Goal: Task Accomplishment & Management: Use online tool/utility

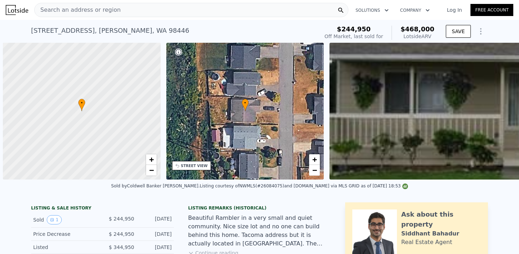
scroll to position [0, 3]
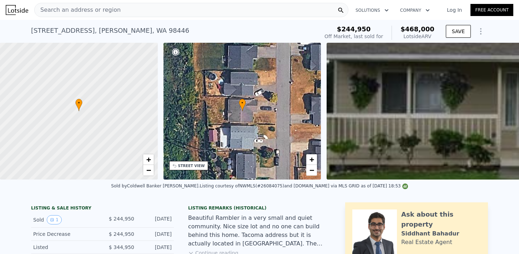
click at [73, 12] on span "Search an address or region" at bounding box center [78, 10] width 86 height 9
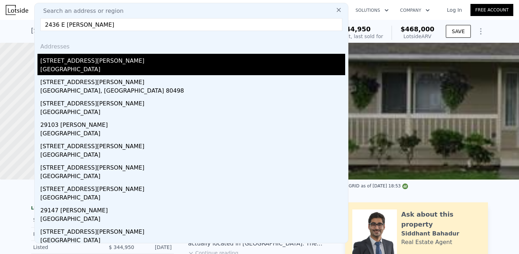
type input "2436 E [PERSON_NAME]"
click at [89, 67] on div "[GEOGRAPHIC_DATA]" at bounding box center [192, 70] width 305 height 10
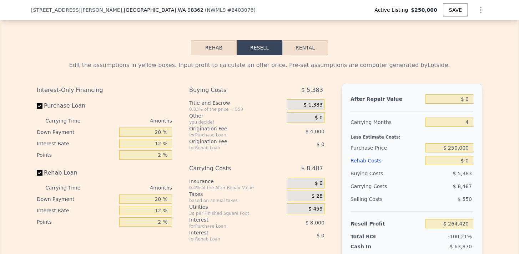
scroll to position [998, 0]
drag, startPoint x: 471, startPoint y: 101, endPoint x: 458, endPoint y: 100, distance: 12.9
click at [458, 100] on input "$ 0" at bounding box center [449, 99] width 48 height 9
type input "$ 3"
type input "-$ 264,417"
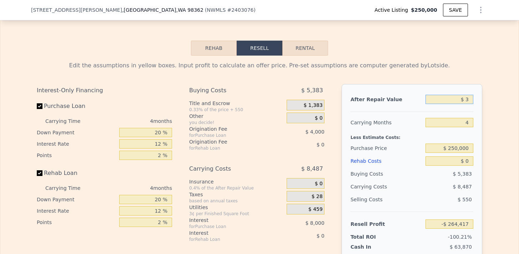
type input "$ 35"
type input "-$ 264,388"
type input "$ 350"
type input "-$ 264,095"
type input "$ 3,500"
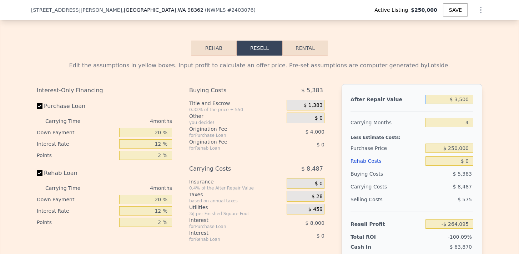
type input "-$ 261,169"
type input "$ 35,000"
type input "-$ 231,894"
type input "$ 350,000"
type input "$ 60,847"
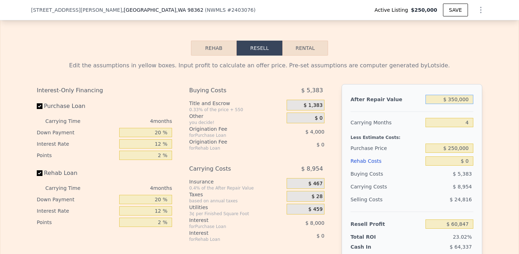
type input "$ 350,000"
click at [489, 128] on div "Edit the assumptions in yellow boxes. Input profit to calculate an offer price.…" at bounding box center [259, 189] width 518 height 266
drag, startPoint x: 448, startPoint y: 148, endPoint x: 494, endPoint y: 146, distance: 46.4
click at [494, 146] on div "Edit the assumptions in yellow boxes. Input profit to calculate an offer price.…" at bounding box center [259, 189] width 518 height 266
drag, startPoint x: 453, startPoint y: 162, endPoint x: 498, endPoint y: 162, distance: 45.0
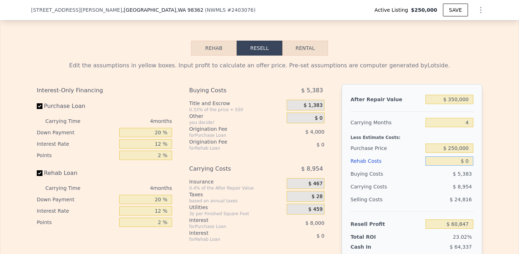
click at [498, 162] on div "Edit the assumptions in yellow boxes. Input profit to calculate an offer price.…" at bounding box center [259, 189] width 518 height 266
type input "$ 1"
type input "$ 60,846"
type input "$ 11"
type input "$ 60,836"
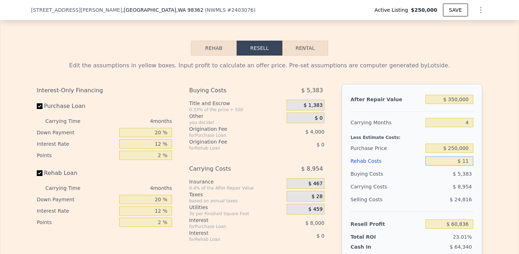
type input "$ 110"
type input "$ 60,731"
type input "$ 1,100"
type input "$ 59,693"
type input "$ 11,000"
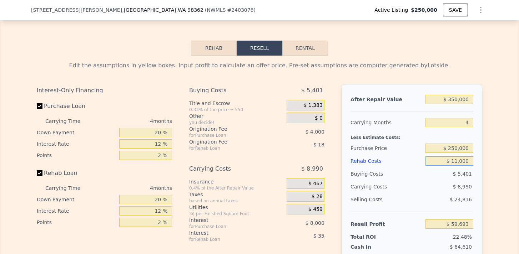
type input "$ 49,319"
type input "$ 110,000"
type input "-$ 54,433"
type input "$ 110,000"
click at [492, 174] on div "Edit the assumptions in yellow boxes. Input profit to calculate an offer price.…" at bounding box center [259, 189] width 518 height 266
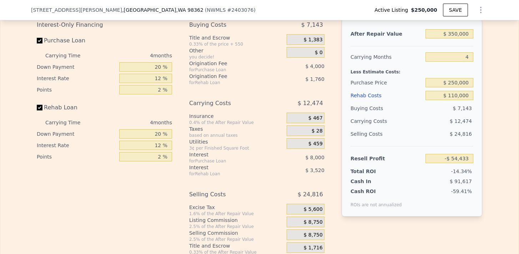
scroll to position [1077, 0]
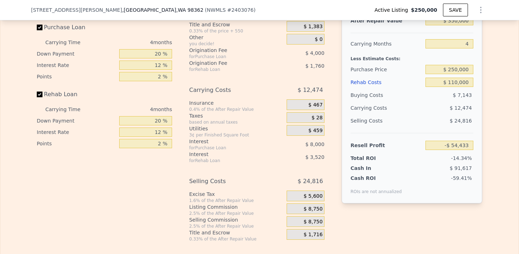
click at [484, 174] on div "Edit the assumptions in yellow boxes. Input profit to calculate an offer price.…" at bounding box center [259, 110] width 457 height 266
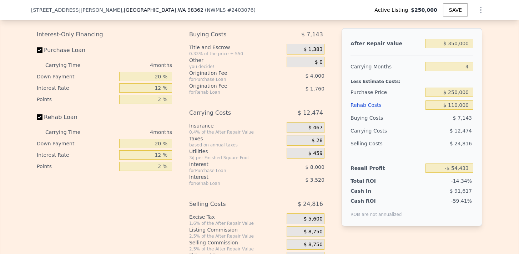
scroll to position [1048, 0]
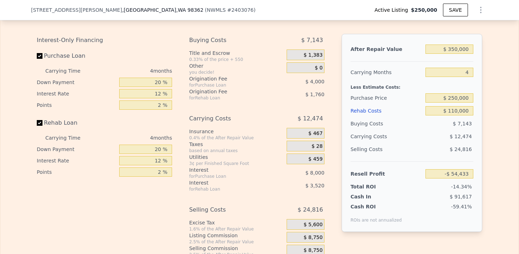
click at [486, 118] on div "Edit the assumptions in yellow boxes. Input profit to calculate an offer price.…" at bounding box center [259, 138] width 457 height 266
click at [449, 97] on input "$ 250,000" at bounding box center [449, 98] width 48 height 9
click at [452, 98] on input "$ 250,000" at bounding box center [449, 98] width 48 height 9
type input "$ 150,000"
type input "$ 50,700"
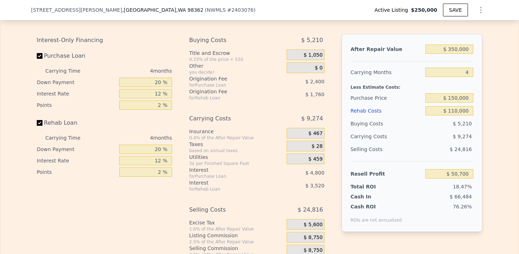
click at [487, 107] on div "Edit the assumptions in yellow boxes. Input profit to calculate an offer price.…" at bounding box center [259, 138] width 457 height 266
click at [486, 115] on div "Edit the assumptions in yellow boxes. Input profit to calculate an offer price.…" at bounding box center [259, 138] width 457 height 266
click at [455, 97] on input "$ 150,000" at bounding box center [449, 98] width 48 height 9
type input "$ 170,000"
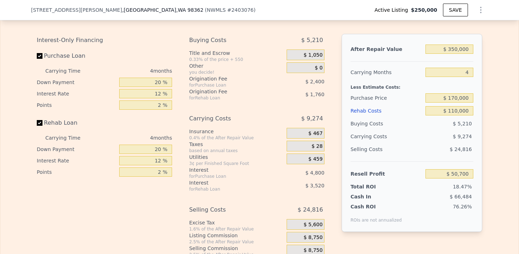
type input "$ 29,674"
click at [480, 111] on div "After Repair Value $ 350,000 Carrying Months 4 Less Estimate Costs: Purchase Pr…" at bounding box center [412, 133] width 141 height 198
click at [453, 97] on input "$ 170,000" at bounding box center [449, 98] width 48 height 9
type input "$ 160,000"
type input "$ 40,187"
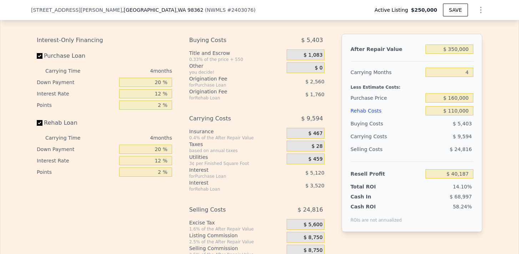
click at [498, 120] on div "Edit the assumptions in yellow boxes. Input profit to calculate an offer price.…" at bounding box center [259, 138] width 518 height 266
click at [453, 96] on input "$ 160,000" at bounding box center [449, 98] width 48 height 9
click at [455, 96] on input "$ 160,000" at bounding box center [449, 98] width 48 height 9
click at [457, 96] on input "$ 160,000" at bounding box center [449, 98] width 48 height 9
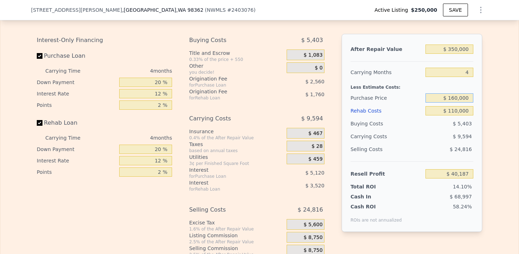
click at [457, 96] on input "$ 160,000" at bounding box center [449, 98] width 48 height 9
click at [455, 96] on input "$ 160,000" at bounding box center [449, 98] width 48 height 9
type input "$ 165,000"
type input "$ 34,931"
click at [474, 107] on div "After Repair Value $ 350,000 Carrying Months 4 Less Estimate Costs: Purchase Pr…" at bounding box center [412, 133] width 141 height 198
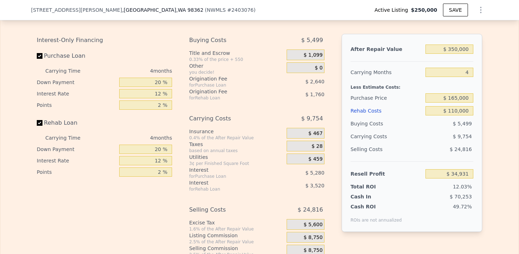
click at [484, 107] on div "Edit the assumptions in yellow boxes. Input profit to calculate an offer price.…" at bounding box center [259, 138] width 457 height 266
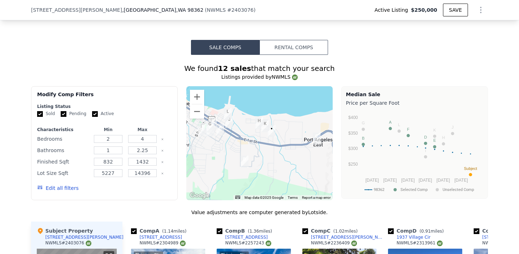
scroll to position [513, 0]
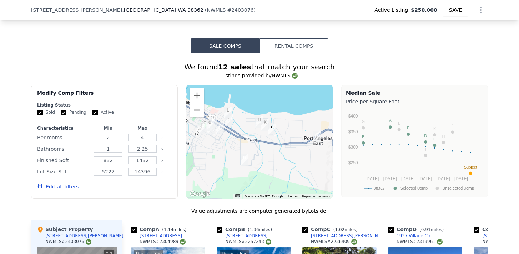
click at [197, 108] on button "Zoom out" at bounding box center [197, 110] width 14 height 14
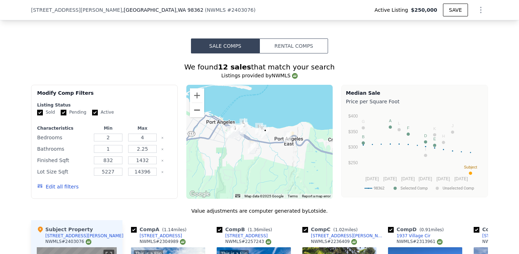
click at [197, 108] on button "Zoom out" at bounding box center [197, 110] width 14 height 14
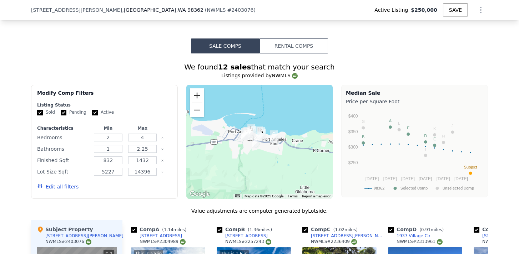
click at [196, 92] on button "Zoom in" at bounding box center [197, 96] width 14 height 14
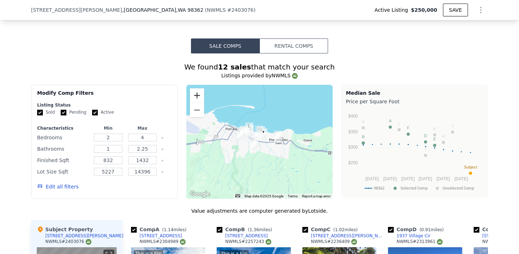
click at [196, 92] on button "Zoom in" at bounding box center [197, 96] width 14 height 14
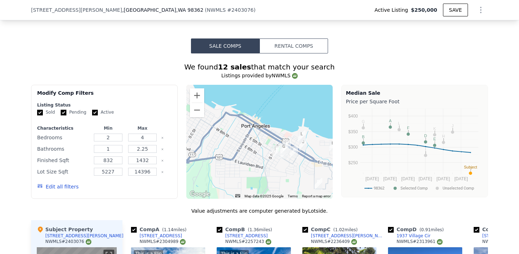
drag, startPoint x: 206, startPoint y: 134, endPoint x: 285, endPoint y: 158, distance: 82.6
click at [285, 158] on div at bounding box center [259, 142] width 147 height 114
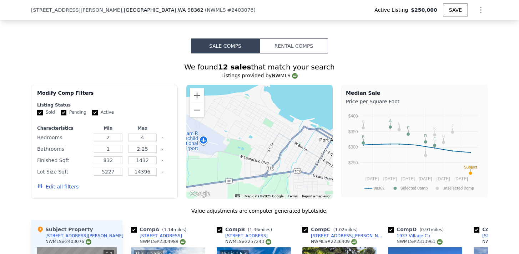
drag, startPoint x: 233, startPoint y: 144, endPoint x: 311, endPoint y: 155, distance: 78.3
click at [311, 156] on div at bounding box center [259, 142] width 147 height 114
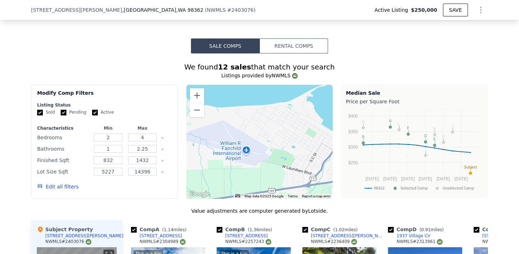
drag, startPoint x: 273, startPoint y: 148, endPoint x: 318, endPoint y: 158, distance: 45.6
click at [318, 158] on div at bounding box center [259, 142] width 147 height 114
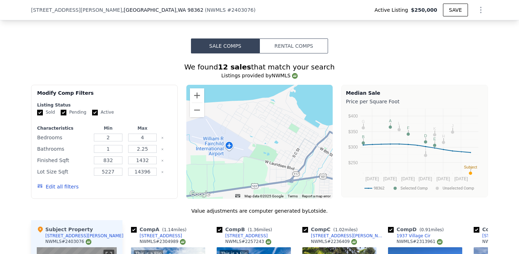
drag, startPoint x: 318, startPoint y: 158, endPoint x: 302, endPoint y: 157, distance: 15.4
click at [302, 157] on div at bounding box center [259, 142] width 147 height 114
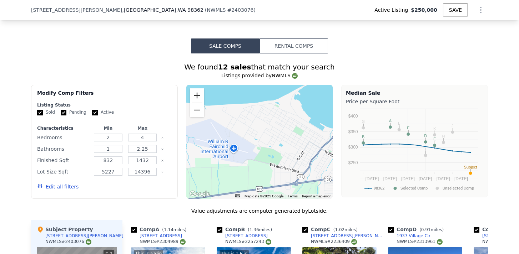
click at [195, 89] on button "Zoom in" at bounding box center [197, 96] width 14 height 14
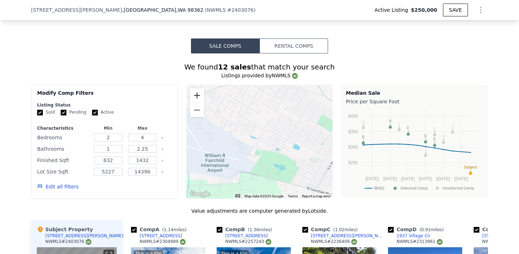
click at [195, 89] on button "Zoom in" at bounding box center [197, 96] width 14 height 14
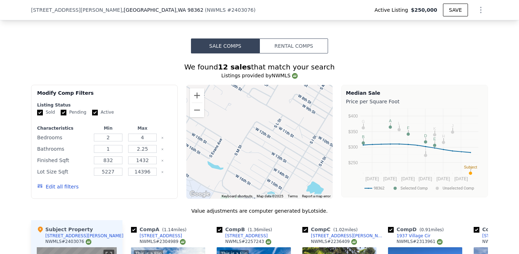
drag, startPoint x: 304, startPoint y: 116, endPoint x: 272, endPoint y: 151, distance: 47.0
click at [272, 151] on div at bounding box center [259, 142] width 147 height 114
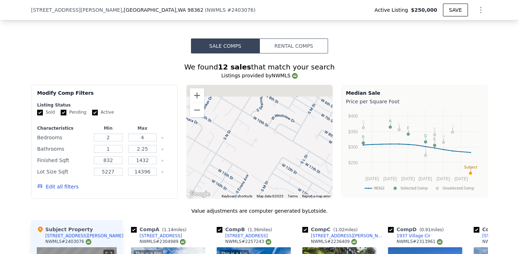
drag, startPoint x: 257, startPoint y: 152, endPoint x: 287, endPoint y: 195, distance: 52.8
click at [287, 195] on div "A B C D E F G H I J K L • Keyboard shortcuts Map Data Map data ©2025 Map data ©…" at bounding box center [259, 142] width 147 height 114
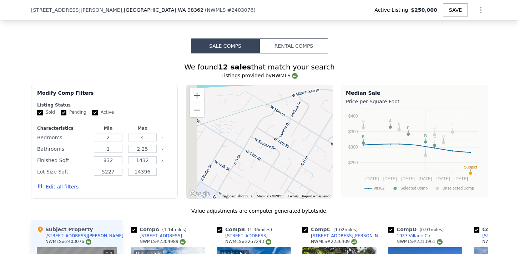
drag, startPoint x: 253, startPoint y: 161, endPoint x: 342, endPoint y: 182, distance: 91.4
click at [342, 182] on div "Modify Comp Filters Listing Status Sold Pending Active Characteristics Min Max …" at bounding box center [259, 142] width 457 height 114
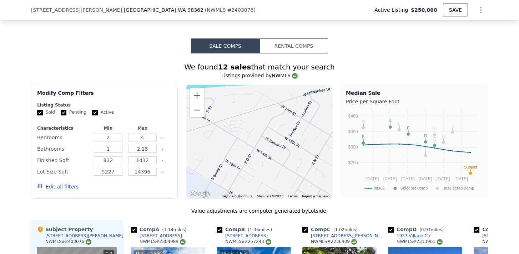
drag, startPoint x: 285, startPoint y: 167, endPoint x: 279, endPoint y: 163, distance: 7.3
click at [279, 163] on div at bounding box center [259, 142] width 147 height 114
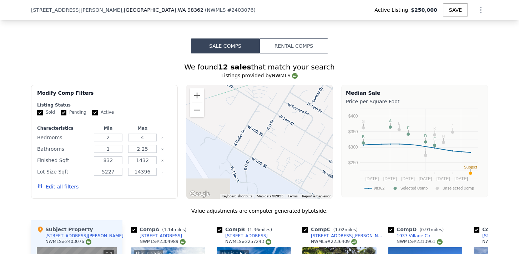
drag, startPoint x: 273, startPoint y: 169, endPoint x: 310, endPoint y: 76, distance: 100.1
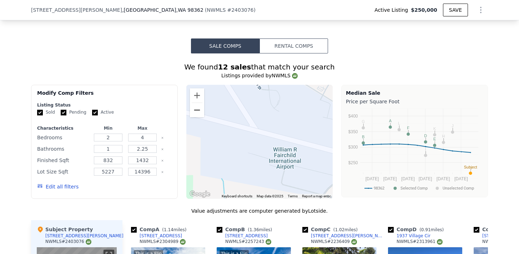
click at [202, 115] on button "Zoom out" at bounding box center [197, 110] width 14 height 14
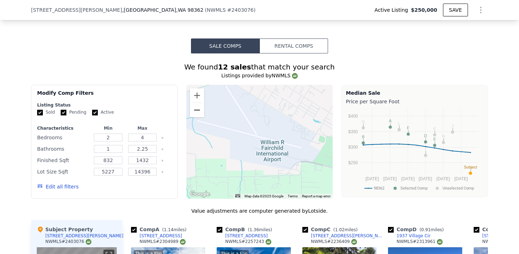
click at [202, 115] on button "Zoom out" at bounding box center [197, 110] width 14 height 14
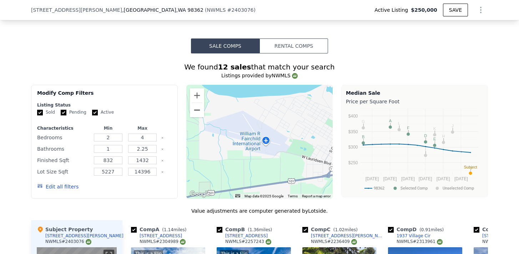
click at [202, 115] on button "Zoom out" at bounding box center [197, 110] width 14 height 14
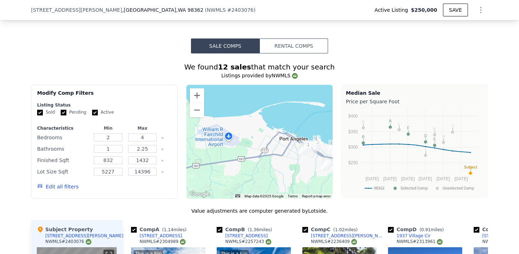
drag, startPoint x: 313, startPoint y: 160, endPoint x: 271, endPoint y: 160, distance: 42.1
click at [271, 160] on div at bounding box center [259, 142] width 147 height 114
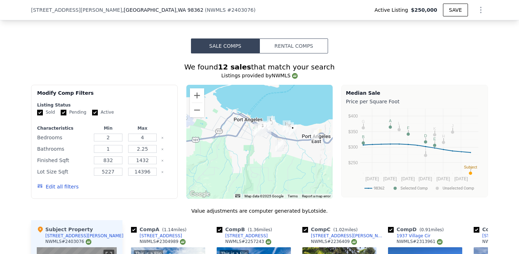
drag, startPoint x: 282, startPoint y: 163, endPoint x: 238, endPoint y: 139, distance: 49.9
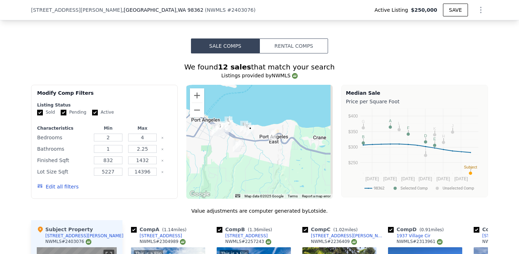
drag, startPoint x: 231, startPoint y: 135, endPoint x: 185, endPoint y: 140, distance: 46.4
click at [185, 140] on div "Modify Comp Filters Listing Status Sold Pending Active Characteristics Min Max …" at bounding box center [259, 142] width 457 height 114
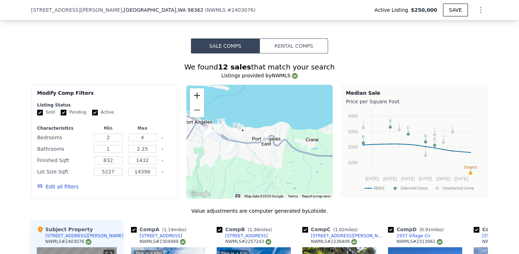
click at [199, 94] on button "Zoom in" at bounding box center [197, 96] width 14 height 14
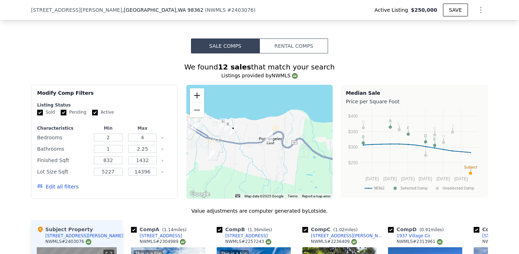
click at [199, 94] on button "Zoom in" at bounding box center [197, 96] width 14 height 14
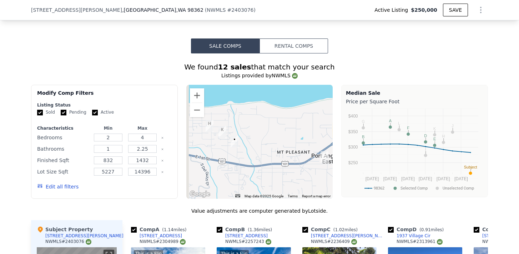
drag, startPoint x: 243, startPoint y: 137, endPoint x: 285, endPoint y: 157, distance: 46.8
click at [285, 157] on div at bounding box center [259, 142] width 147 height 114
click at [198, 95] on button "Zoom in" at bounding box center [197, 96] width 14 height 14
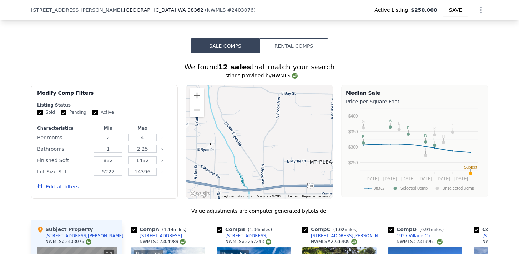
click at [199, 112] on button "Zoom out" at bounding box center [197, 110] width 14 height 14
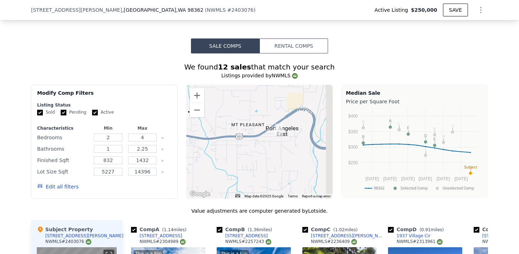
drag, startPoint x: 266, startPoint y: 143, endPoint x: 183, endPoint y: 99, distance: 94.1
click at [183, 98] on div "Modify Comp Filters Listing Status Sold Pending Active Characteristics Min Max …" at bounding box center [259, 142] width 457 height 114
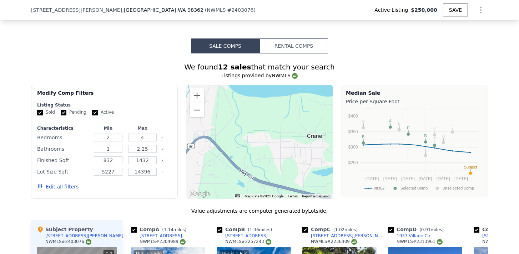
drag, startPoint x: 285, startPoint y: 129, endPoint x: 197, endPoint y: 170, distance: 97.7
click at [197, 170] on div at bounding box center [259, 142] width 147 height 114
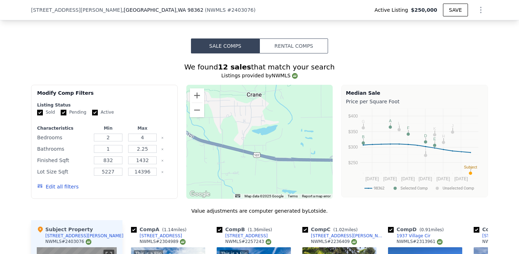
drag, startPoint x: 296, startPoint y: 161, endPoint x: 238, endPoint y: 117, distance: 72.8
click at [239, 117] on div at bounding box center [259, 142] width 147 height 114
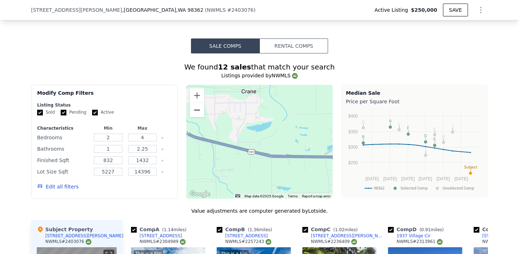
click at [198, 113] on button "Zoom out" at bounding box center [197, 110] width 14 height 14
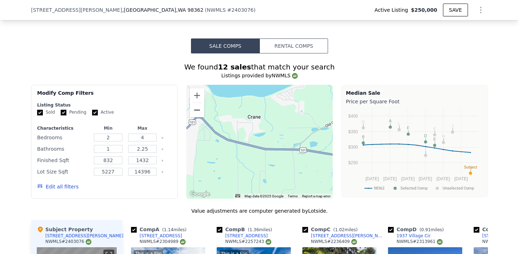
click at [198, 113] on button "Zoom out" at bounding box center [197, 110] width 14 height 14
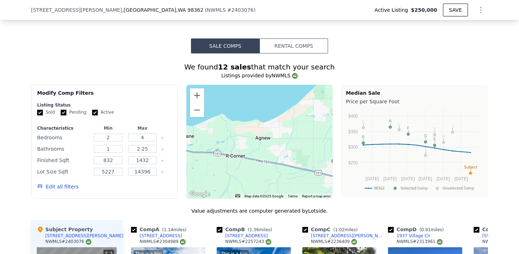
drag, startPoint x: 321, startPoint y: 147, endPoint x: 245, endPoint y: 156, distance: 76.5
click at [245, 156] on div at bounding box center [259, 142] width 147 height 114
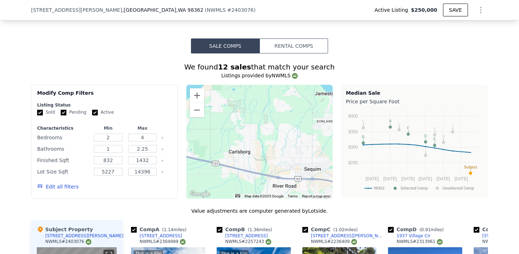
drag, startPoint x: 303, startPoint y: 160, endPoint x: 201, endPoint y: 148, distance: 103.1
click at [201, 148] on div at bounding box center [259, 142] width 147 height 114
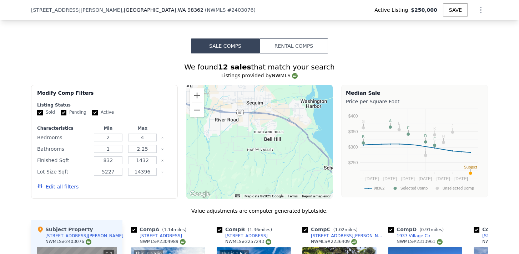
drag, startPoint x: 292, startPoint y: 155, endPoint x: 242, endPoint y: 92, distance: 80.2
click at [242, 91] on div at bounding box center [259, 142] width 147 height 114
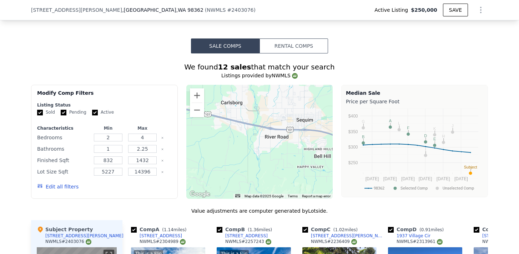
drag, startPoint x: 254, startPoint y: 116, endPoint x: 303, endPoint y: 132, distance: 51.8
click at [303, 132] on div at bounding box center [259, 142] width 147 height 114
click at [198, 114] on button "Zoom out" at bounding box center [197, 110] width 14 height 14
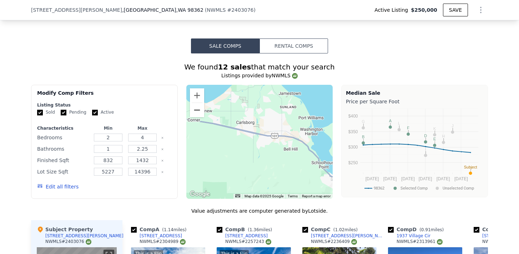
click at [198, 114] on button "Zoom out" at bounding box center [197, 110] width 14 height 14
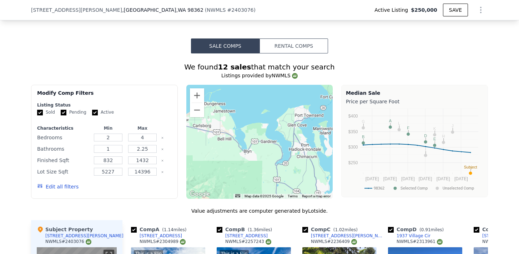
drag, startPoint x: 247, startPoint y: 161, endPoint x: 195, endPoint y: 155, distance: 52.8
click at [195, 155] on div at bounding box center [259, 142] width 147 height 114
click at [195, 95] on button "Zoom in" at bounding box center [197, 96] width 14 height 14
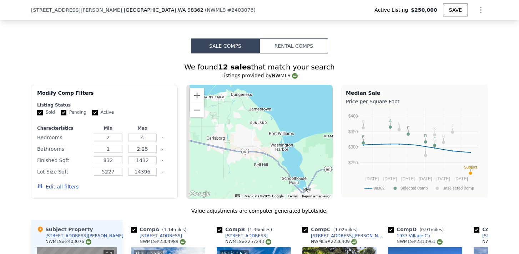
drag, startPoint x: 217, startPoint y: 151, endPoint x: 301, endPoint y: 182, distance: 88.8
click at [301, 182] on div at bounding box center [259, 142] width 147 height 114
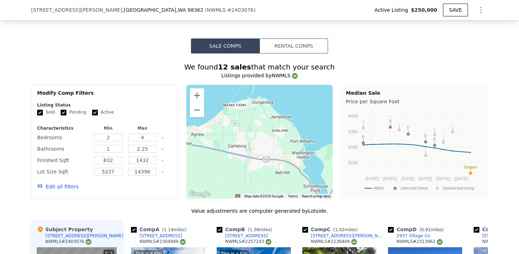
drag, startPoint x: 247, startPoint y: 162, endPoint x: 272, endPoint y: 177, distance: 29.6
click at [272, 177] on div at bounding box center [259, 142] width 147 height 114
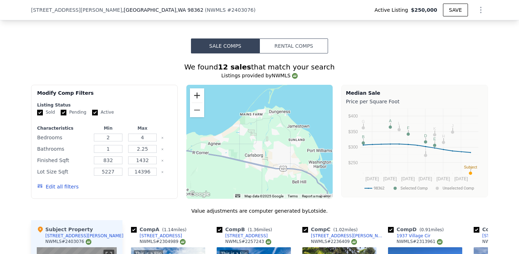
click at [200, 95] on button "Zoom in" at bounding box center [197, 96] width 14 height 14
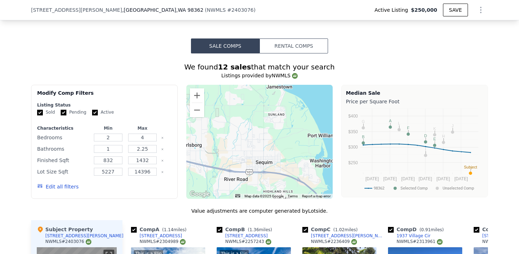
drag, startPoint x: 258, startPoint y: 145, endPoint x: 200, endPoint y: 121, distance: 62.6
click at [200, 121] on div at bounding box center [259, 142] width 147 height 114
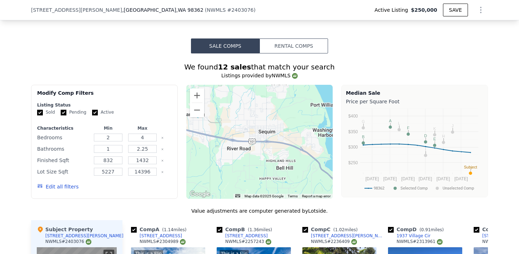
drag, startPoint x: 211, startPoint y: 136, endPoint x: 220, endPoint y: 105, distance: 32.3
click at [220, 105] on div at bounding box center [259, 142] width 147 height 114
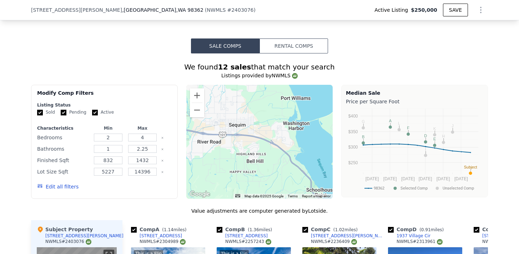
drag, startPoint x: 264, startPoint y: 139, endPoint x: 225, endPoint y: 132, distance: 40.5
click at [225, 132] on div at bounding box center [259, 142] width 147 height 114
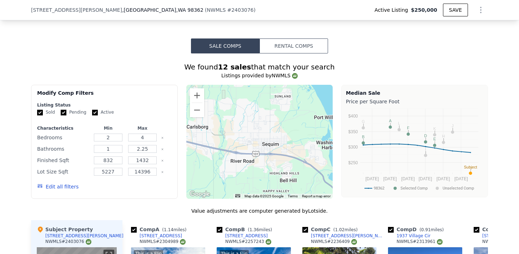
drag, startPoint x: 243, startPoint y: 133, endPoint x: 275, endPoint y: 153, distance: 37.5
click at [275, 153] on div at bounding box center [259, 142] width 147 height 114
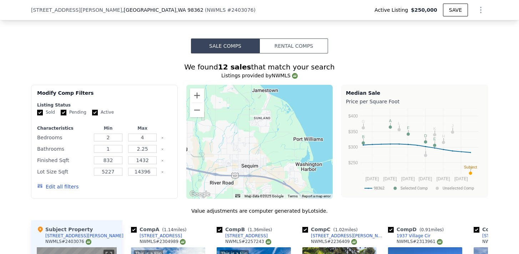
drag, startPoint x: 298, startPoint y: 138, endPoint x: 276, endPoint y: 160, distance: 30.8
click at [276, 160] on div at bounding box center [259, 142] width 147 height 114
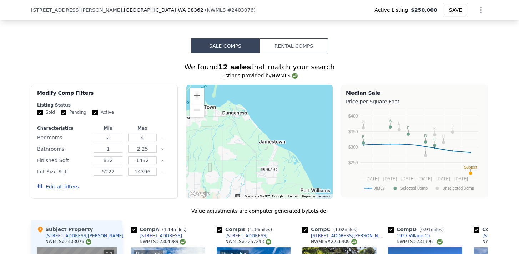
drag, startPoint x: 266, startPoint y: 125, endPoint x: 273, endPoint y: 177, distance: 53.0
click at [273, 177] on div at bounding box center [259, 142] width 147 height 114
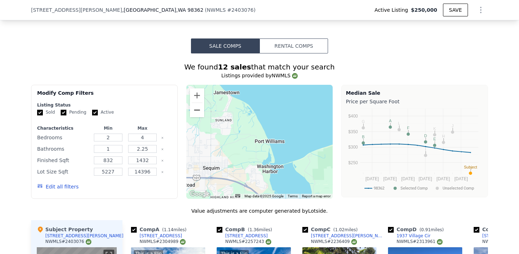
drag, startPoint x: 249, startPoint y: 157, endPoint x: 203, endPoint y: 109, distance: 66.1
click at [203, 109] on div "A B C D E F G H I J K L • Map Data Map data ©2025 Google Map data ©2025 Google …" at bounding box center [259, 142] width 147 height 114
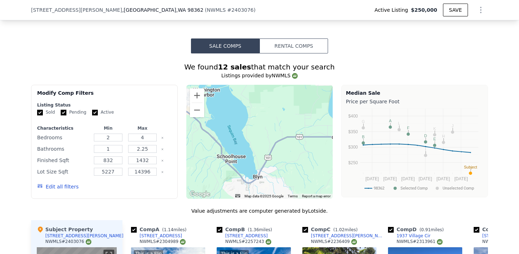
drag, startPoint x: 243, startPoint y: 150, endPoint x: 178, endPoint y: 75, distance: 99.2
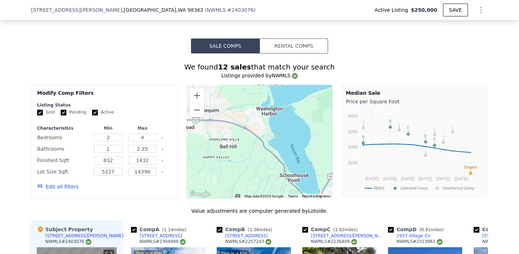
drag, startPoint x: 242, startPoint y: 150, endPoint x: 303, endPoint y: 164, distance: 62.2
click at [303, 164] on div at bounding box center [259, 142] width 147 height 114
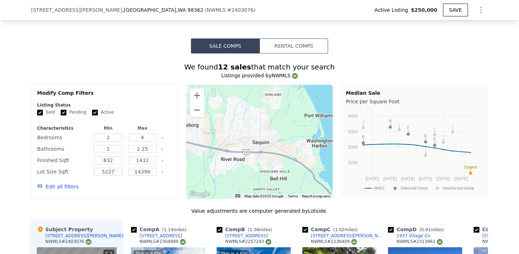
drag, startPoint x: 246, startPoint y: 125, endPoint x: 302, endPoint y: 159, distance: 65.5
click at [302, 159] on div at bounding box center [259, 142] width 147 height 114
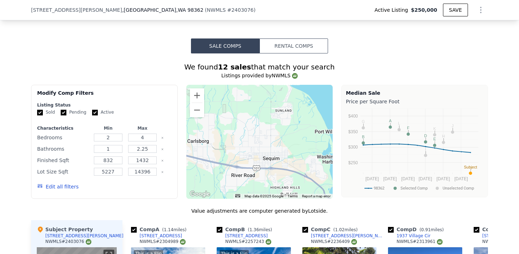
drag, startPoint x: 296, startPoint y: 107, endPoint x: 296, endPoint y: 122, distance: 15.0
click at [296, 122] on div at bounding box center [259, 142] width 147 height 114
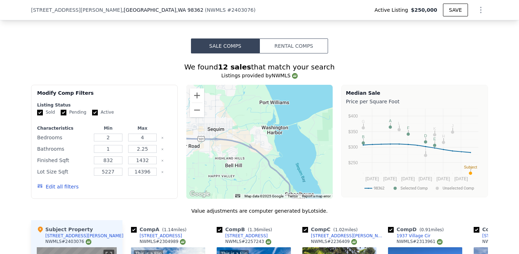
drag, startPoint x: 304, startPoint y: 156, endPoint x: 242, endPoint y: 131, distance: 66.9
click at [242, 131] on div at bounding box center [259, 142] width 147 height 114
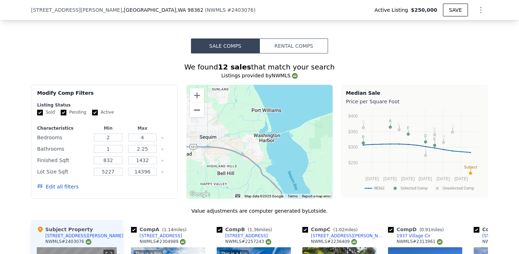
click at [195, 110] on button "Zoom out" at bounding box center [197, 110] width 14 height 14
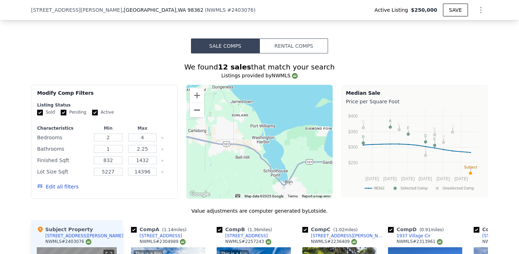
click at [195, 110] on button "Zoom out" at bounding box center [197, 110] width 14 height 14
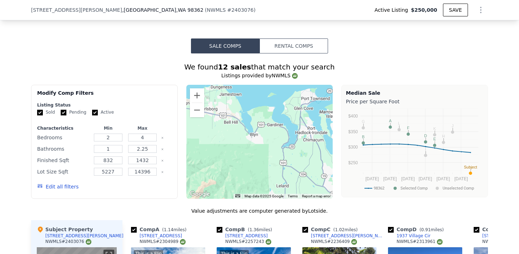
drag, startPoint x: 240, startPoint y: 152, endPoint x: 220, endPoint y: 125, distance: 34.4
click at [219, 125] on div at bounding box center [259, 142] width 147 height 114
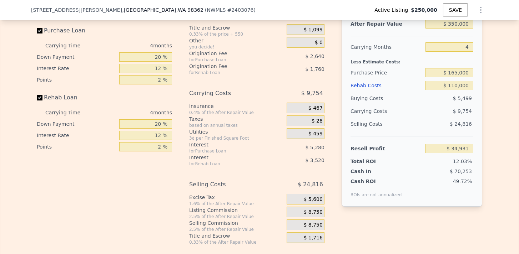
scroll to position [1076, 0]
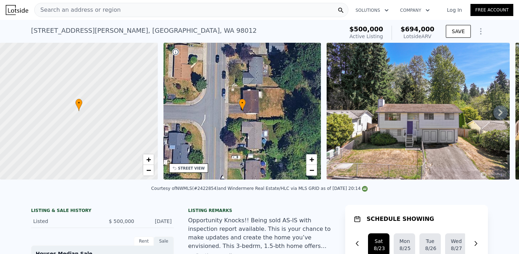
click at [134, 10] on div "Search an address or region" at bounding box center [191, 10] width 314 height 14
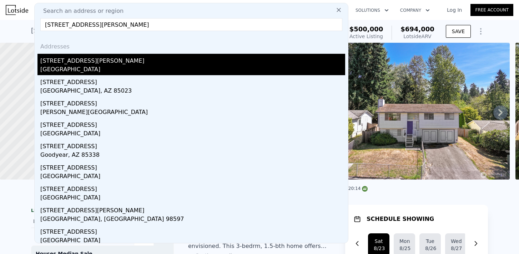
type input "18223 22nd Dr SE"
click at [85, 64] on div "18223 22nd Dr SE" at bounding box center [192, 59] width 305 height 11
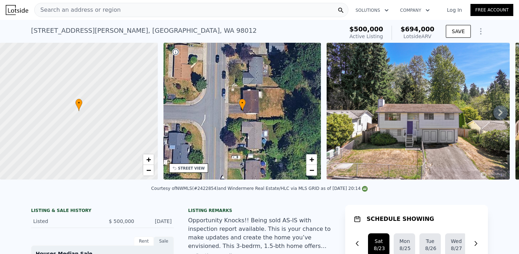
click at [477, 32] on icon "Show Options" at bounding box center [481, 31] width 9 height 9
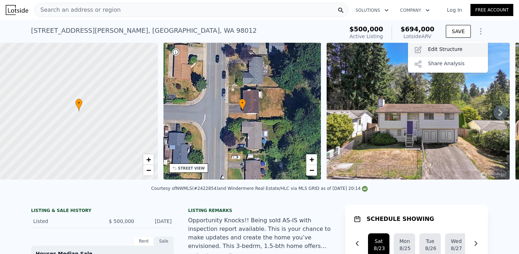
click at [467, 46] on div "Edit Structure" at bounding box center [448, 50] width 80 height 14
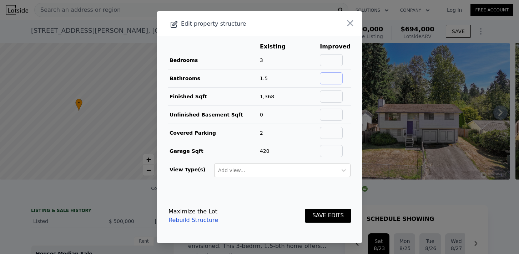
click at [335, 79] on input "text" at bounding box center [331, 78] width 23 height 12
type input "2"
click at [355, 85] on main "Existing Improved Bedrooms 3 Bathrooms 1.5 33% 2 Finished Sqft 1,368 Unfinished…" at bounding box center [260, 112] width 206 height 153
click at [339, 216] on button "SAVE EDITS" at bounding box center [328, 216] width 46 height 14
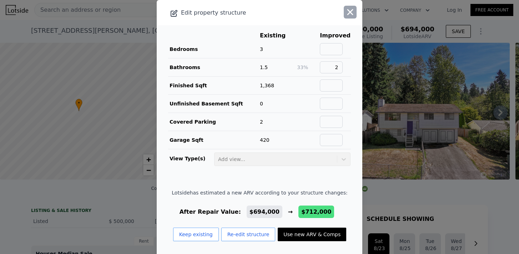
click at [351, 9] on icon "button" at bounding box center [350, 12] width 10 height 10
